Goal: Transaction & Acquisition: Purchase product/service

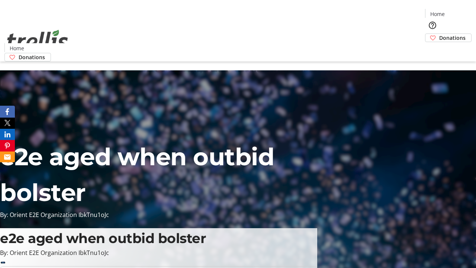
click at [439, 34] on span "Donations" at bounding box center [452, 38] width 26 height 8
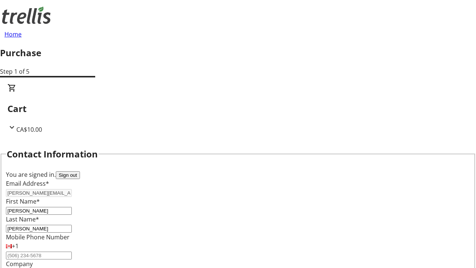
select select "CA"
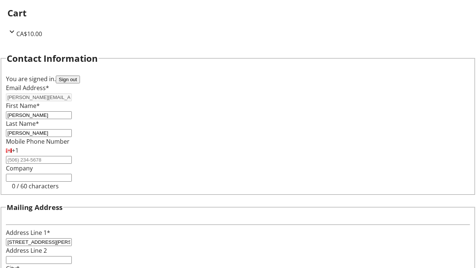
select select "BC"
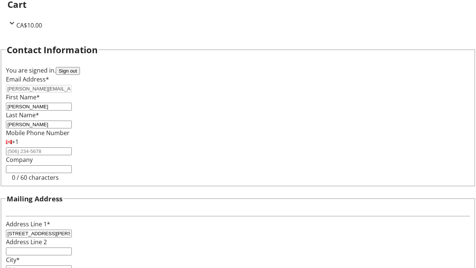
type input "Kelowna"
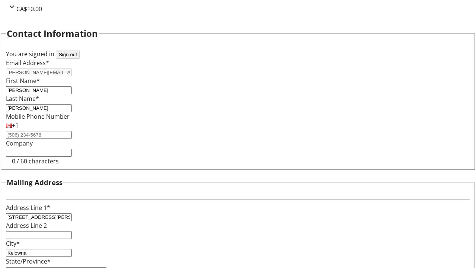
type input "V1Y 0C2"
